Goal: Navigation & Orientation: Find specific page/section

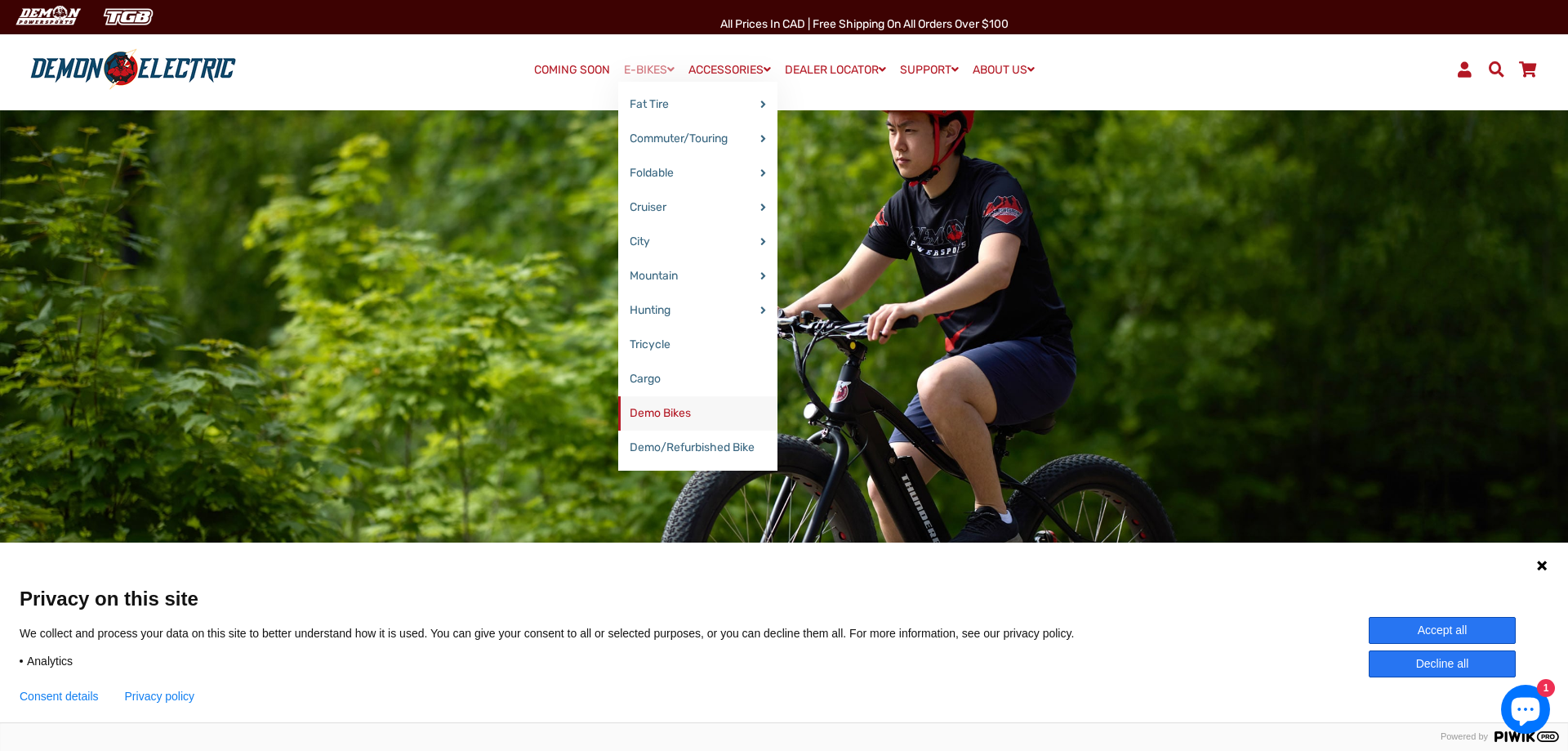
click at [678, 417] on link "Demo Bikes" at bounding box center [698, 413] width 159 height 34
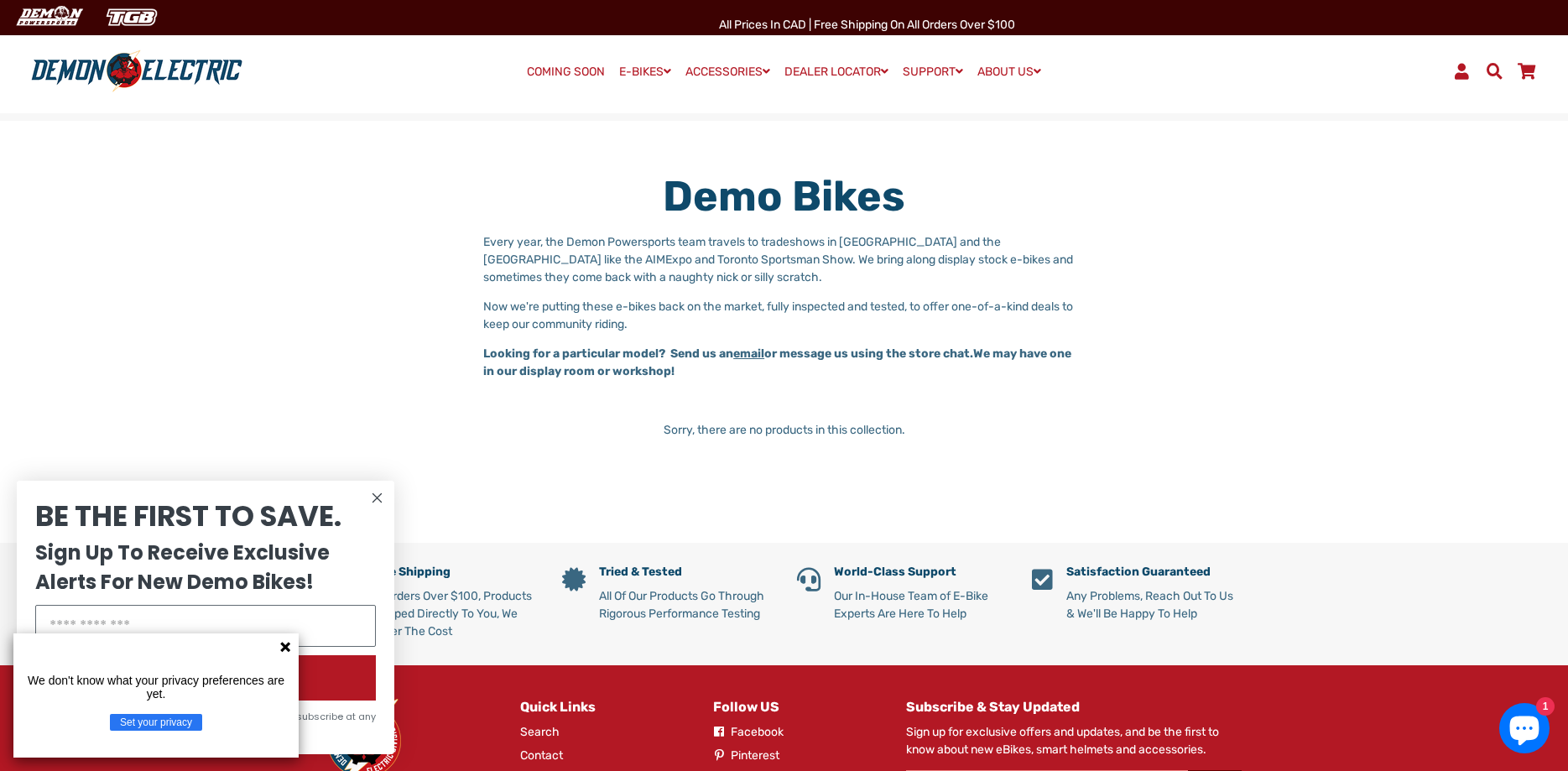
click at [587, 75] on link "COMING SOON" at bounding box center [566, 72] width 90 height 24
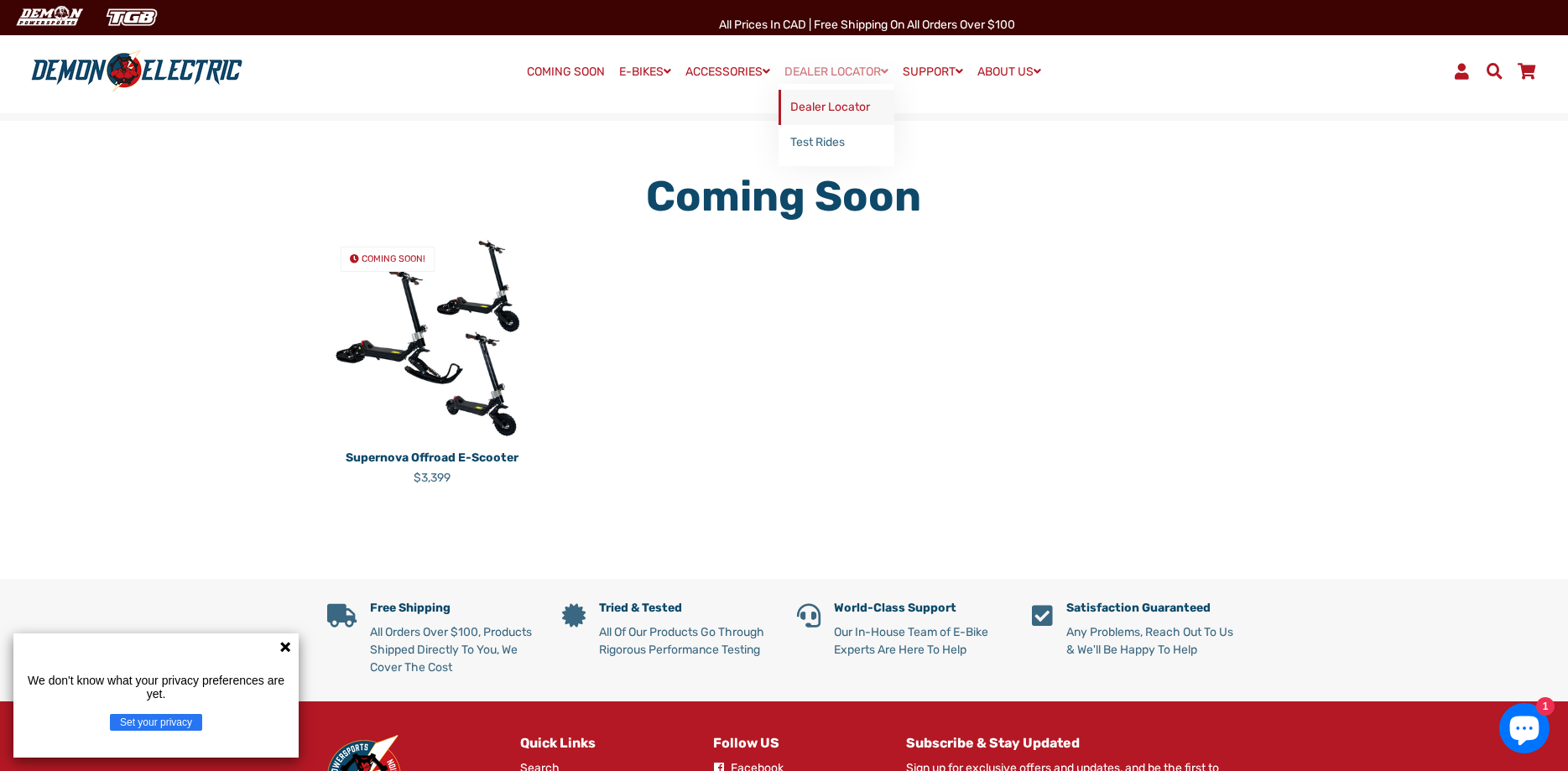
click at [845, 99] on link "Dealer Locator" at bounding box center [836, 107] width 116 height 35
click at [533, 70] on link "COMING SOON" at bounding box center [566, 72] width 90 height 24
